Goal: Communication & Community: Connect with others

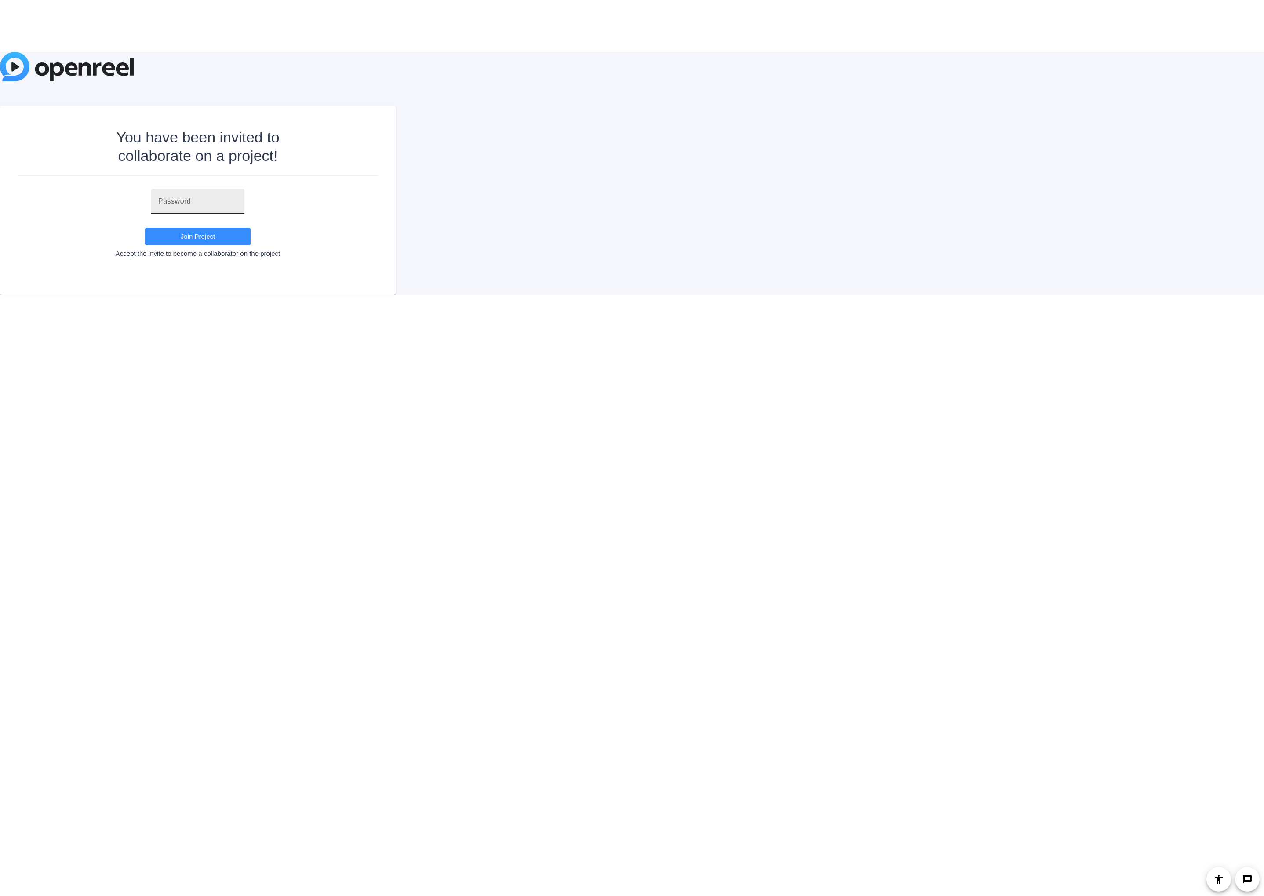
click at [181, 193] on div at bounding box center [197, 201] width 79 height 25
paste input "TXXLw("
type input "TXXLw("
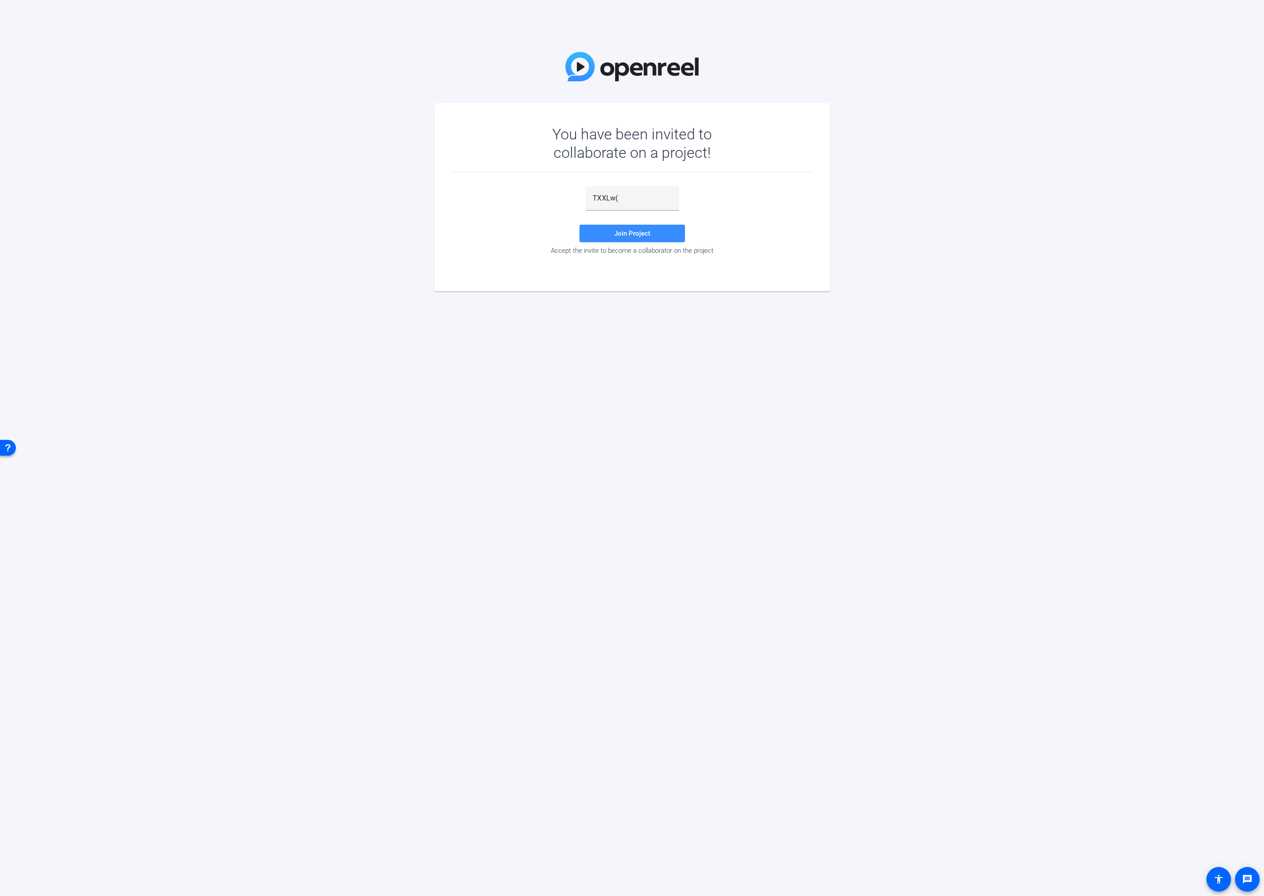
drag, startPoint x: 203, startPoint y: 232, endPoint x: 209, endPoint y: 232, distance: 5.7
click at [203, 232] on div "You have been invited to collaborate on a project! TXXLw( Join Project Accept t…" at bounding box center [632, 448] width 1264 height 896
click at [657, 233] on span at bounding box center [631, 233] width 105 height 21
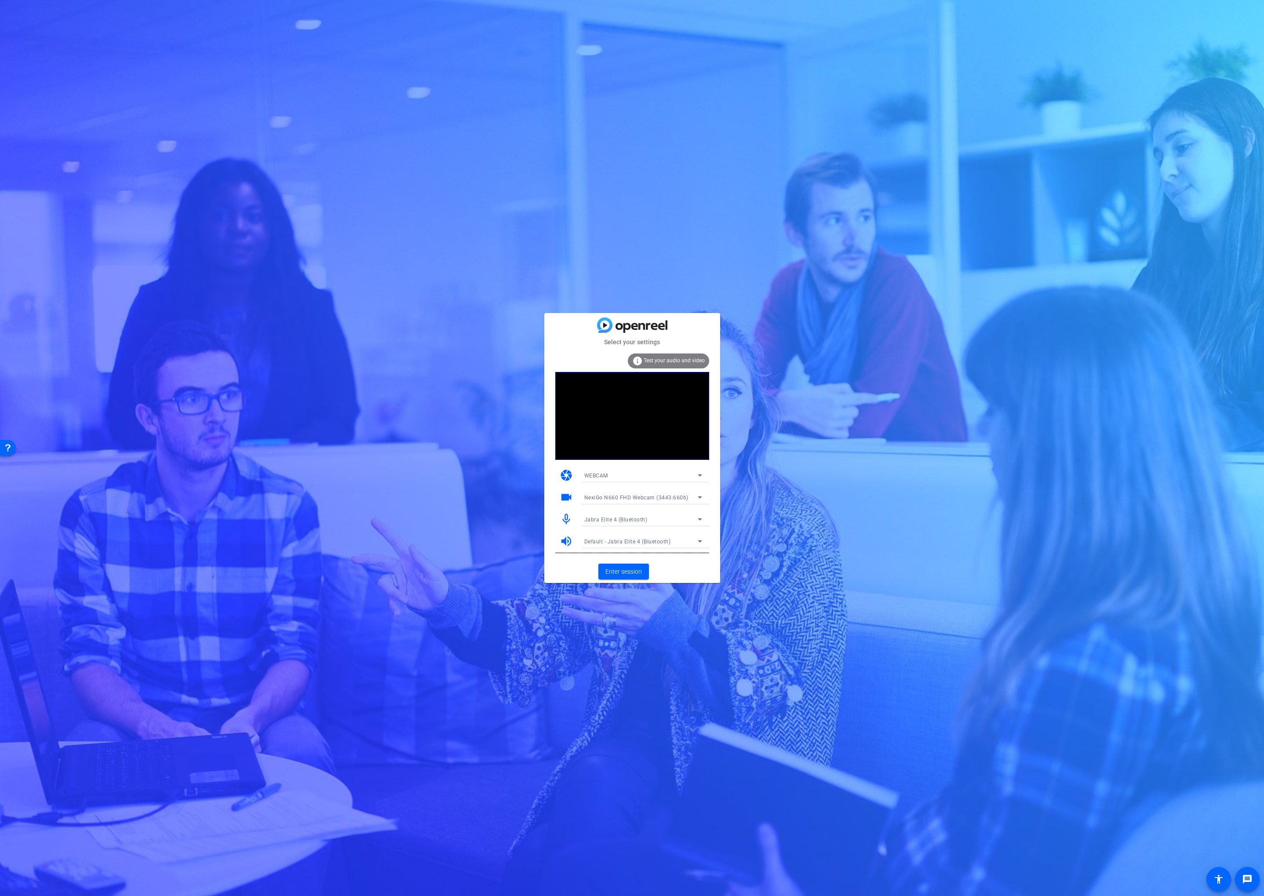
click at [648, 497] on span "NexiGo N660 FHD Webcam (3443:660b)" at bounding box center [636, 497] width 104 height 6
click at [634, 524] on mat-option "OBS Virtual Camera" at bounding box center [643, 529] width 132 height 14
click at [616, 539] on span "Default - Jabra Elite 4 (Bluetooth)" at bounding box center [627, 541] width 87 height 6
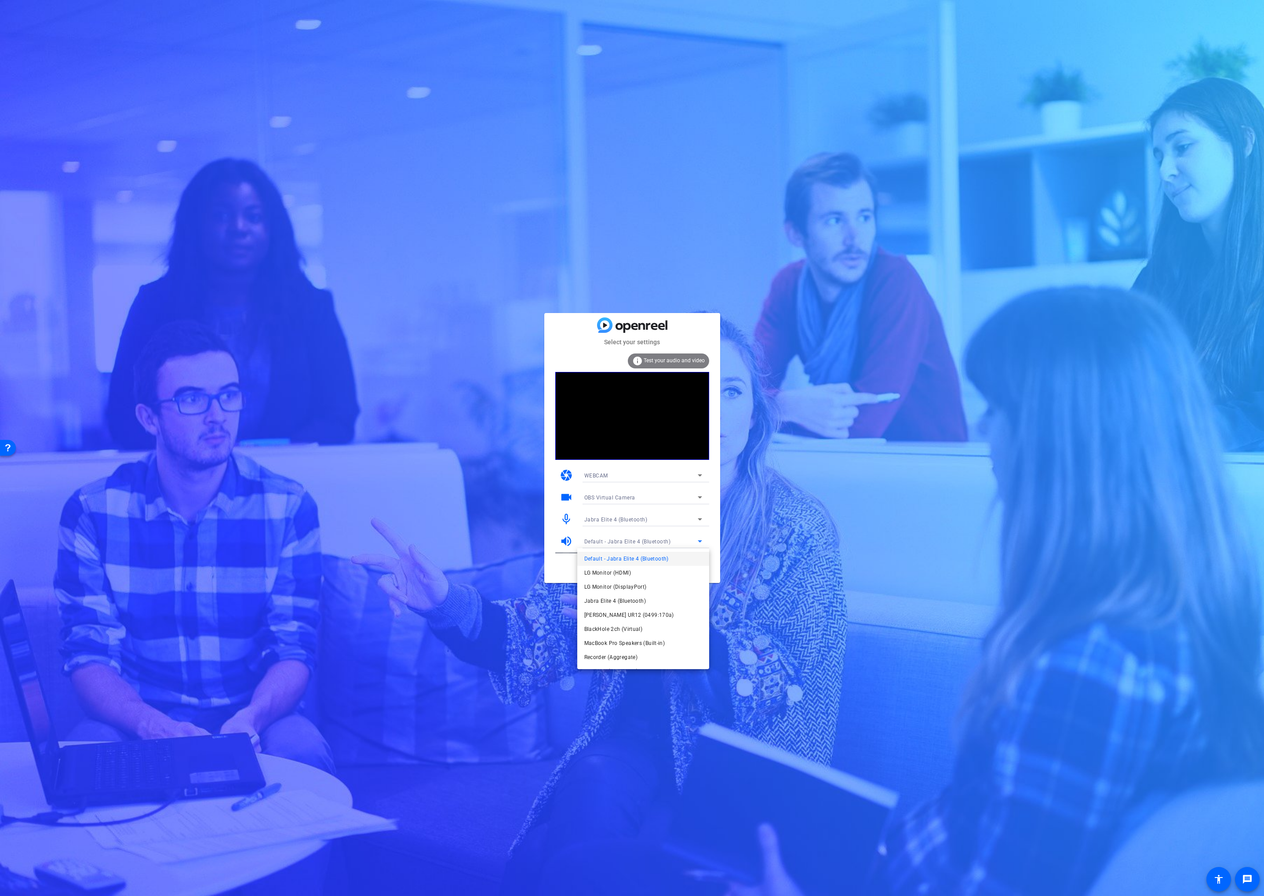
click at [608, 523] on div at bounding box center [632, 448] width 1264 height 896
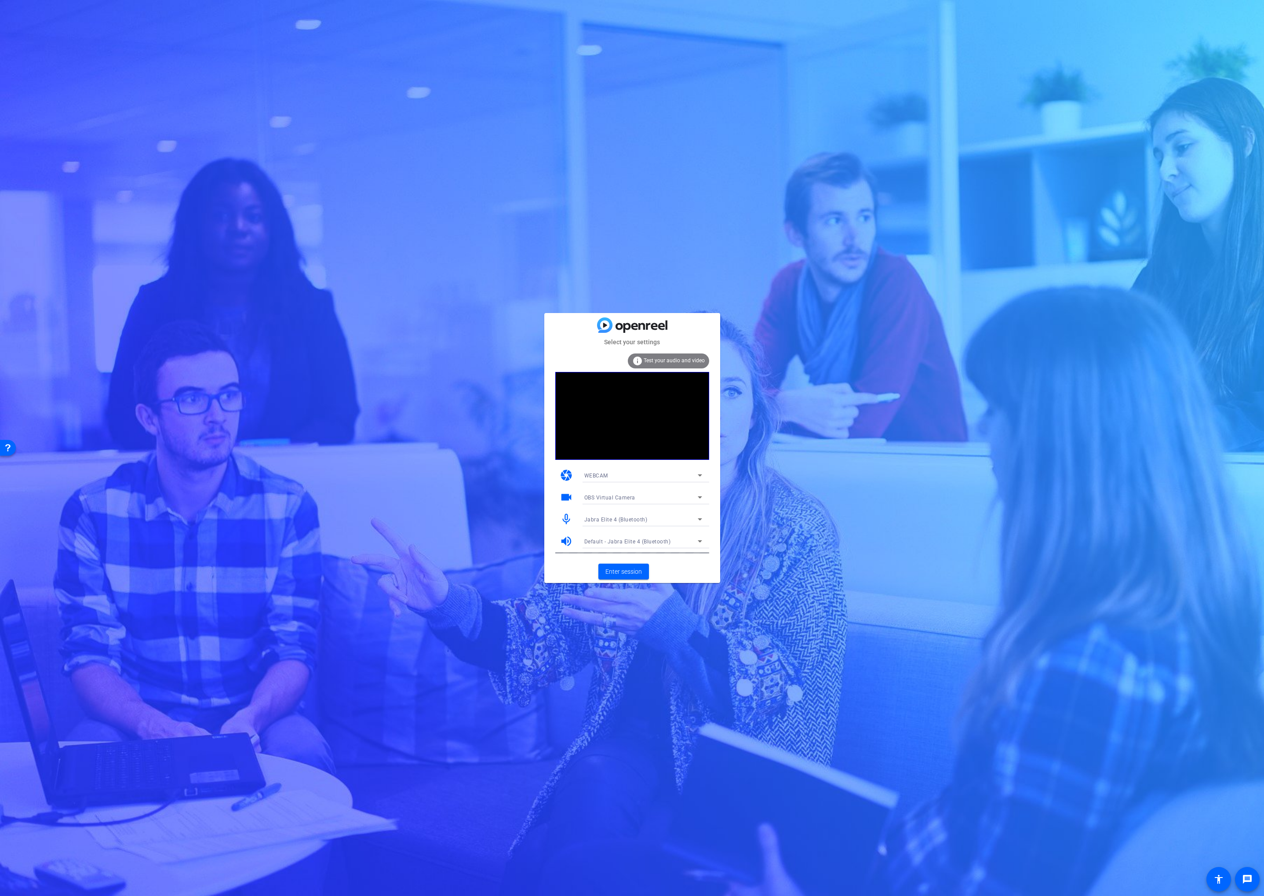
click at [608, 519] on span "Jabra Elite 4 (Bluetooth)" at bounding box center [615, 519] width 63 height 6
click at [614, 554] on span "[PERSON_NAME] UR12 (0499:170a)" at bounding box center [629, 550] width 90 height 11
click at [664, 569] on mat-card-actions "Enter session" at bounding box center [632, 571] width 176 height 23
click at [625, 572] on span "Enter session" at bounding box center [623, 571] width 36 height 9
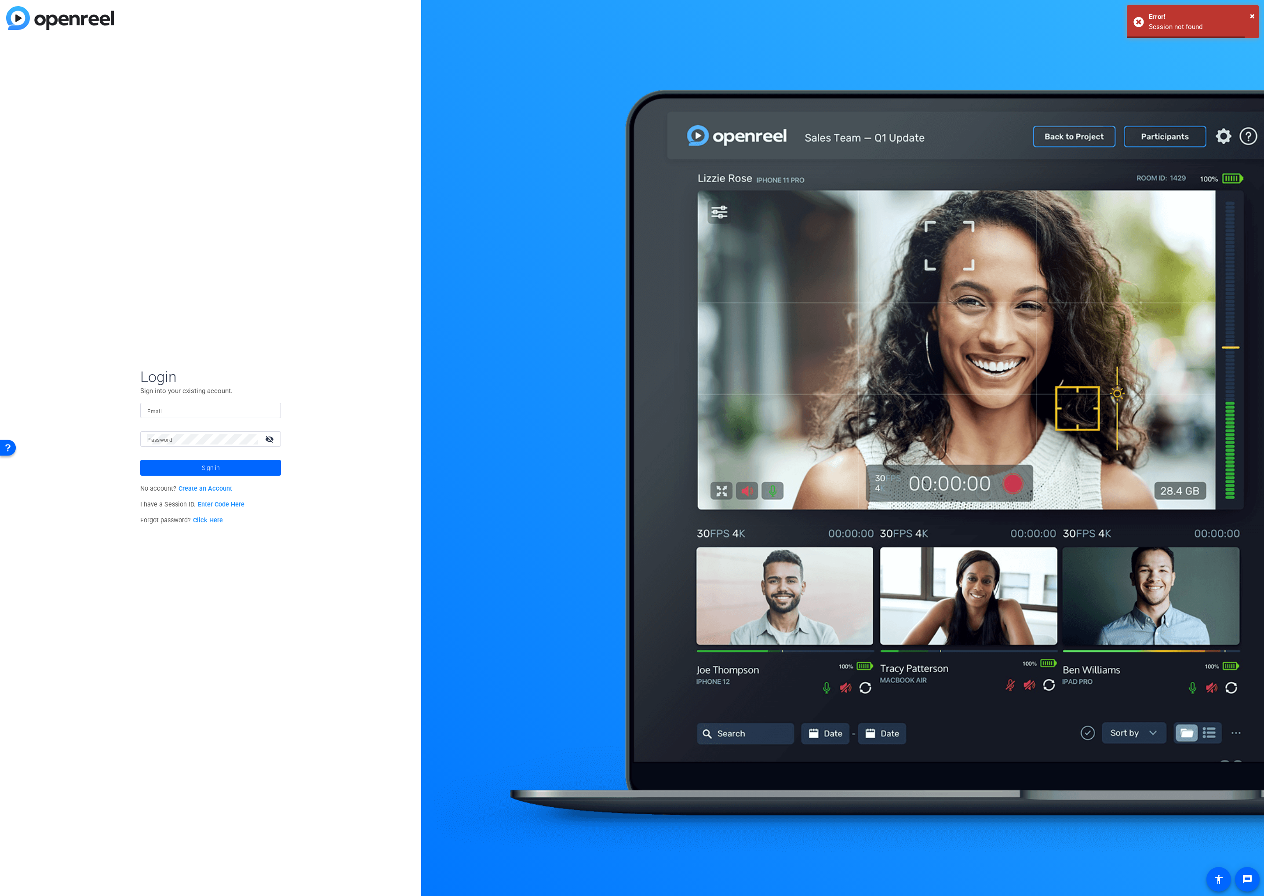
type input "[PERSON_NAME][EMAIL_ADDRESS][PERSON_NAME][DOMAIN_NAME]"
